Goal: Task Accomplishment & Management: Complete application form

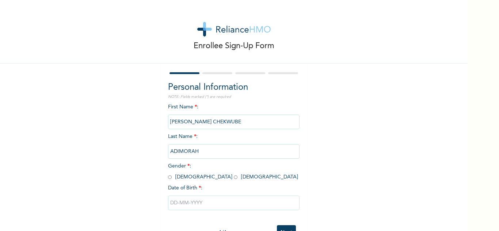
click at [234, 177] on input "radio" at bounding box center [236, 177] width 4 height 7
radio input "true"
click at [199, 204] on input "text" at bounding box center [233, 203] width 131 height 15
select select "7"
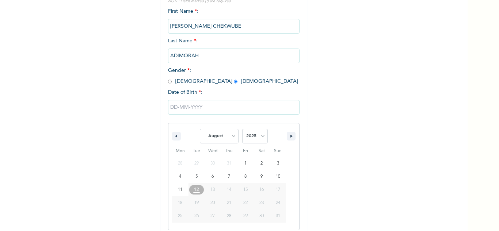
scroll to position [101, 0]
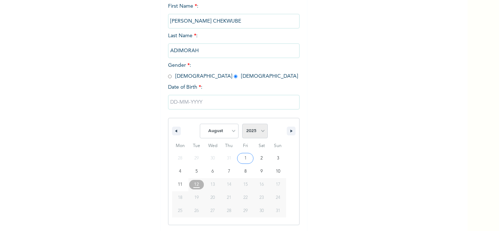
click at [260, 132] on select "2025 2024 2023 2022 2021 2020 2019 2018 2017 2016 2015 2014 2013 2012 2011 2010…" at bounding box center [255, 131] width 26 height 15
select select "1978"
click at [242, 124] on select "2025 2024 2023 2022 2021 2020 2019 2018 2017 2016 2015 2014 2013 2012 2011 2010…" at bounding box center [255, 131] width 26 height 15
click at [230, 131] on select "January February March April May June July August September October November De…" at bounding box center [219, 131] width 39 height 15
select select "11"
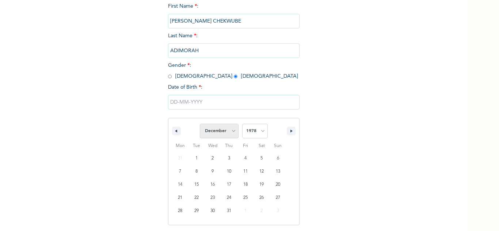
click at [200, 124] on select "January February March April May June July August September October November De…" at bounding box center [219, 131] width 39 height 15
type input "[DATE]"
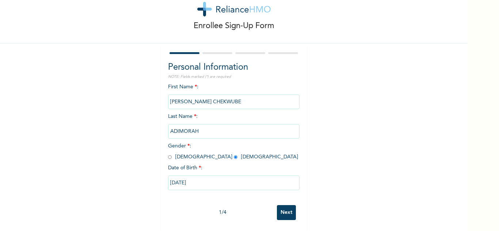
click at [284, 205] on input "Next" at bounding box center [286, 212] width 19 height 15
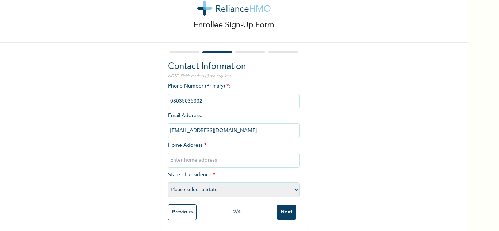
click at [202, 111] on div "Phone Number (Primary) * : Email Address : [EMAIL_ADDRESS][DOMAIN_NAME] Home Ad…" at bounding box center [233, 141] width 131 height 118
click at [188, 113] on span "Email Address : [EMAIL_ADDRESS][DOMAIN_NAME]" at bounding box center [233, 123] width 131 height 20
click at [204, 155] on input "text" at bounding box center [233, 160] width 131 height 15
type input "13,[GEOGRAPHIC_DATA] WAY OKOTA"
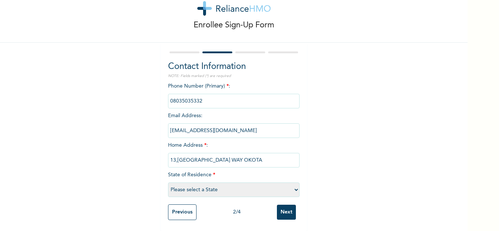
scroll to position [0, 0]
click at [293, 184] on select "Please select a State [PERSON_NAME] (FCT) [PERSON_NAME] Ibom [GEOGRAPHIC_DATA] …" at bounding box center [233, 190] width 131 height 15
select select "25"
click at [168, 183] on select "Please select a State [PERSON_NAME] (FCT) [PERSON_NAME] Ibom [GEOGRAPHIC_DATA] …" at bounding box center [233, 190] width 131 height 15
click at [285, 207] on input "Next" at bounding box center [286, 212] width 19 height 15
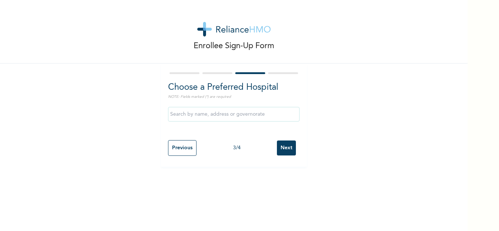
click at [267, 115] on input "text" at bounding box center [233, 114] width 131 height 15
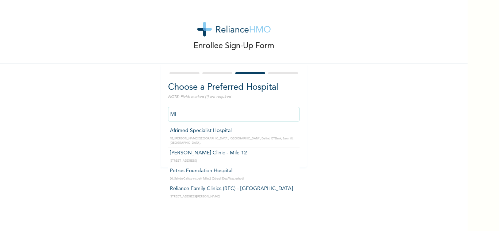
type input "M"
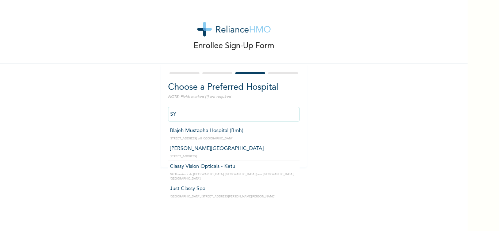
type input "S"
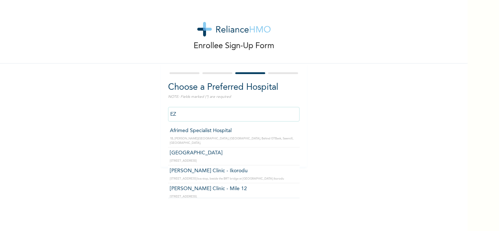
type input "E"
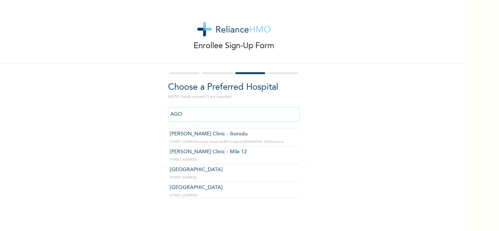
scroll to position [44, 0]
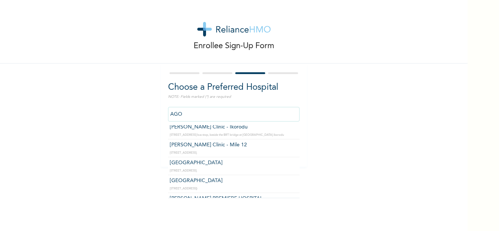
click at [191, 114] on input "AGO" at bounding box center [233, 114] width 131 height 15
type input "A"
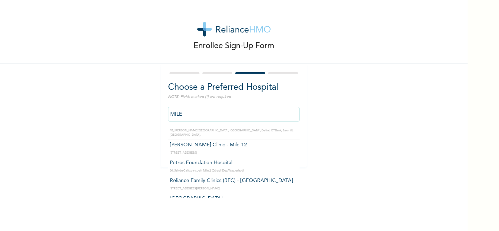
scroll to position [0, 0]
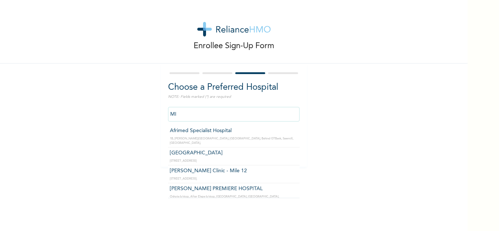
type input "M"
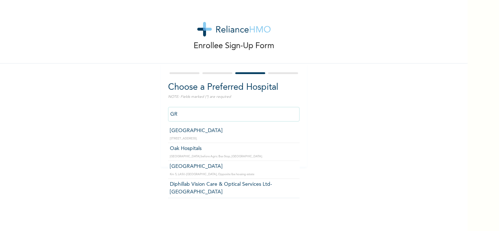
type input "G"
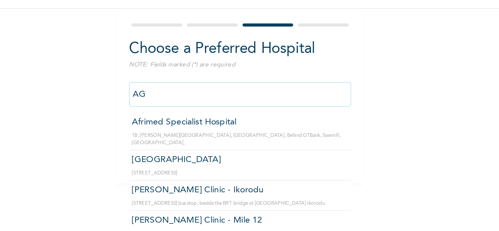
type input "A"
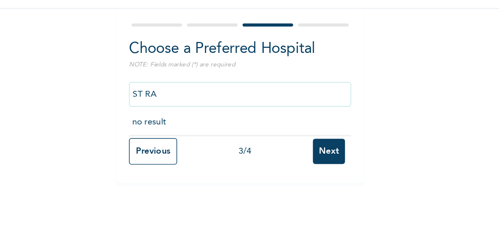
type input "ST RA"
